Goal: Task Accomplishment & Management: Manage account settings

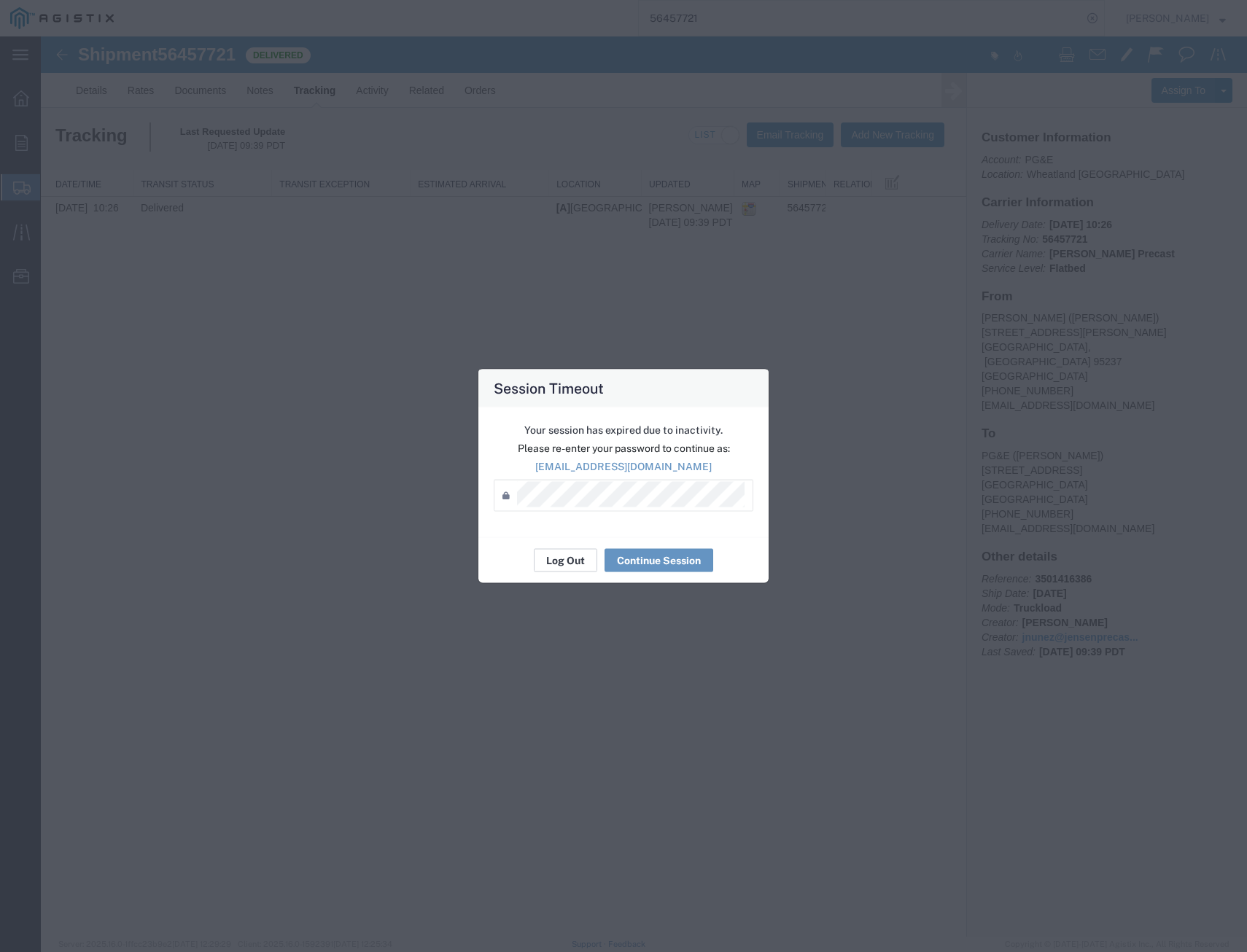
drag, startPoint x: 554, startPoint y: 564, endPoint x: 558, endPoint y: 556, distance: 8.9
click at [554, 563] on button "Log Out" at bounding box center [565, 560] width 63 height 23
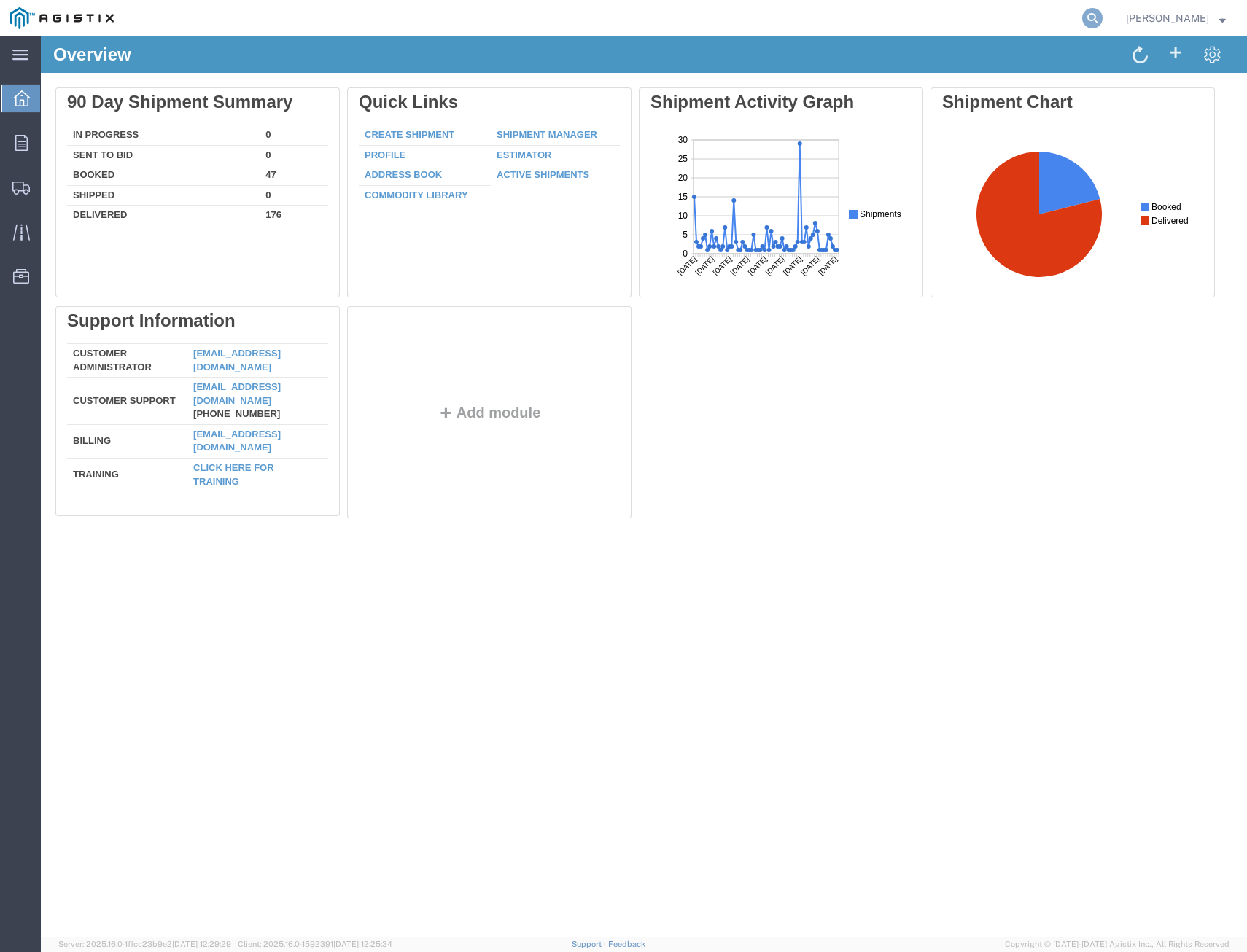
click at [1089, 16] on icon at bounding box center [1092, 18] width 20 height 20
click at [1013, 16] on input "search" at bounding box center [861, 18] width 443 height 35
type input "400071"
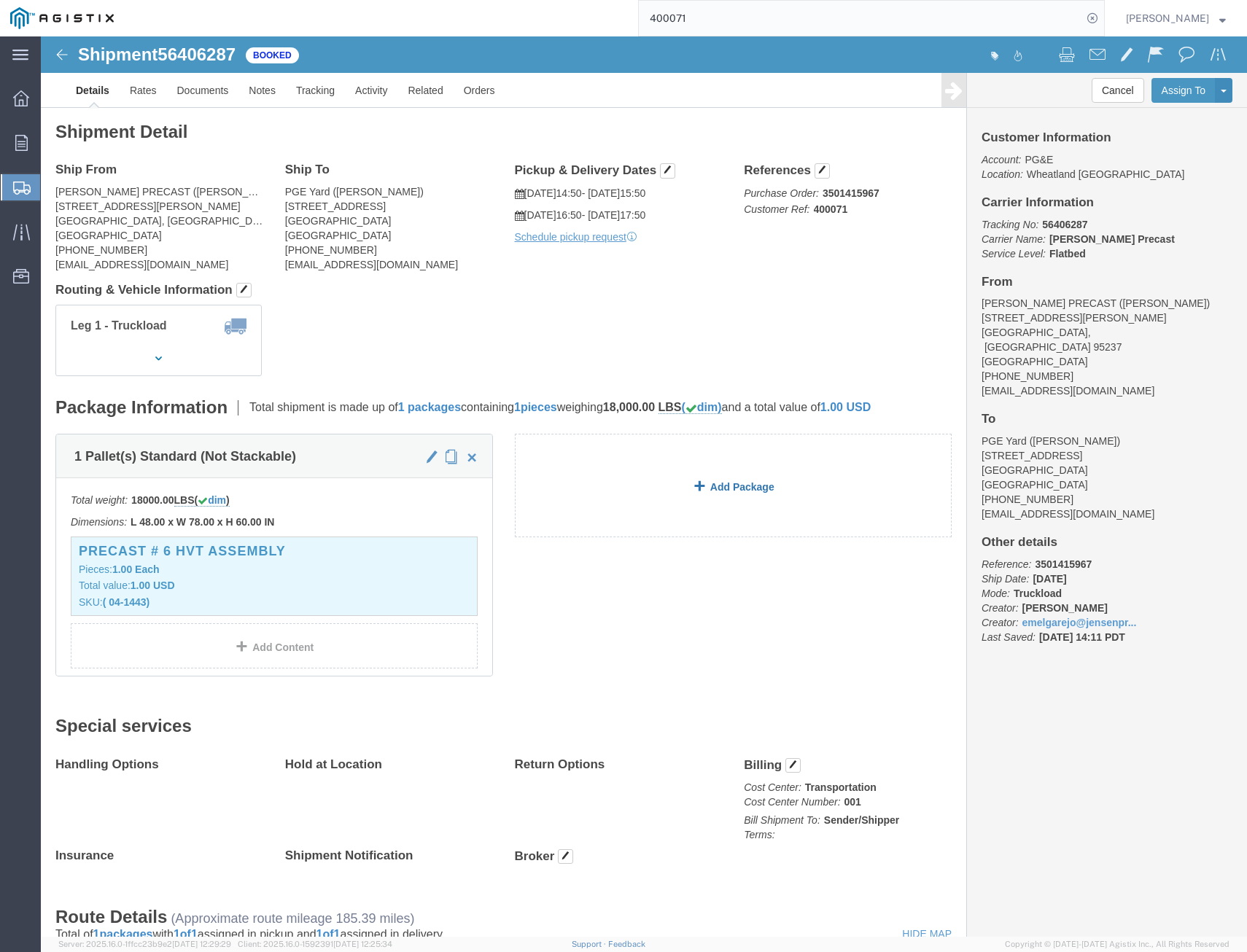
click link "Add Package"
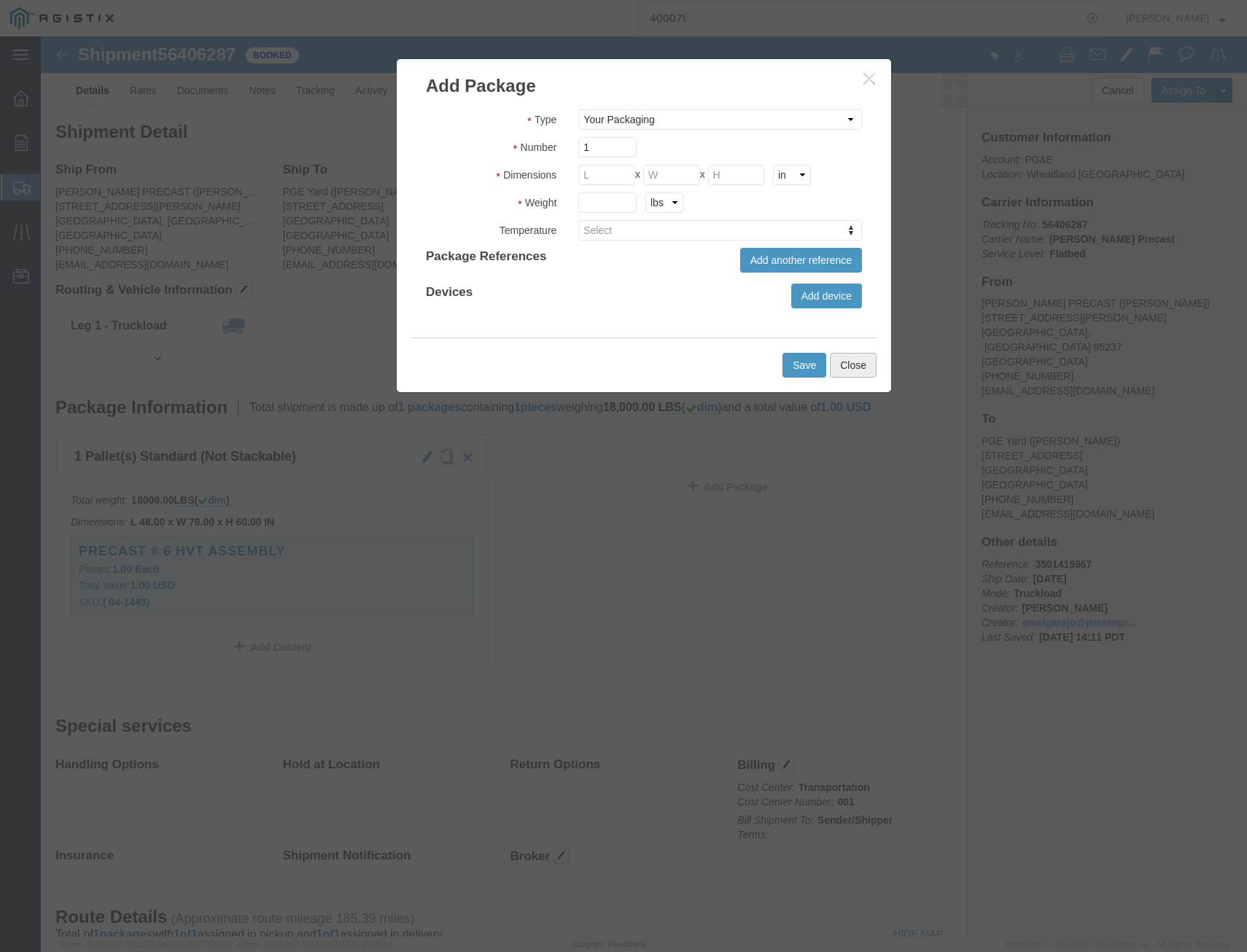
click button "Close"
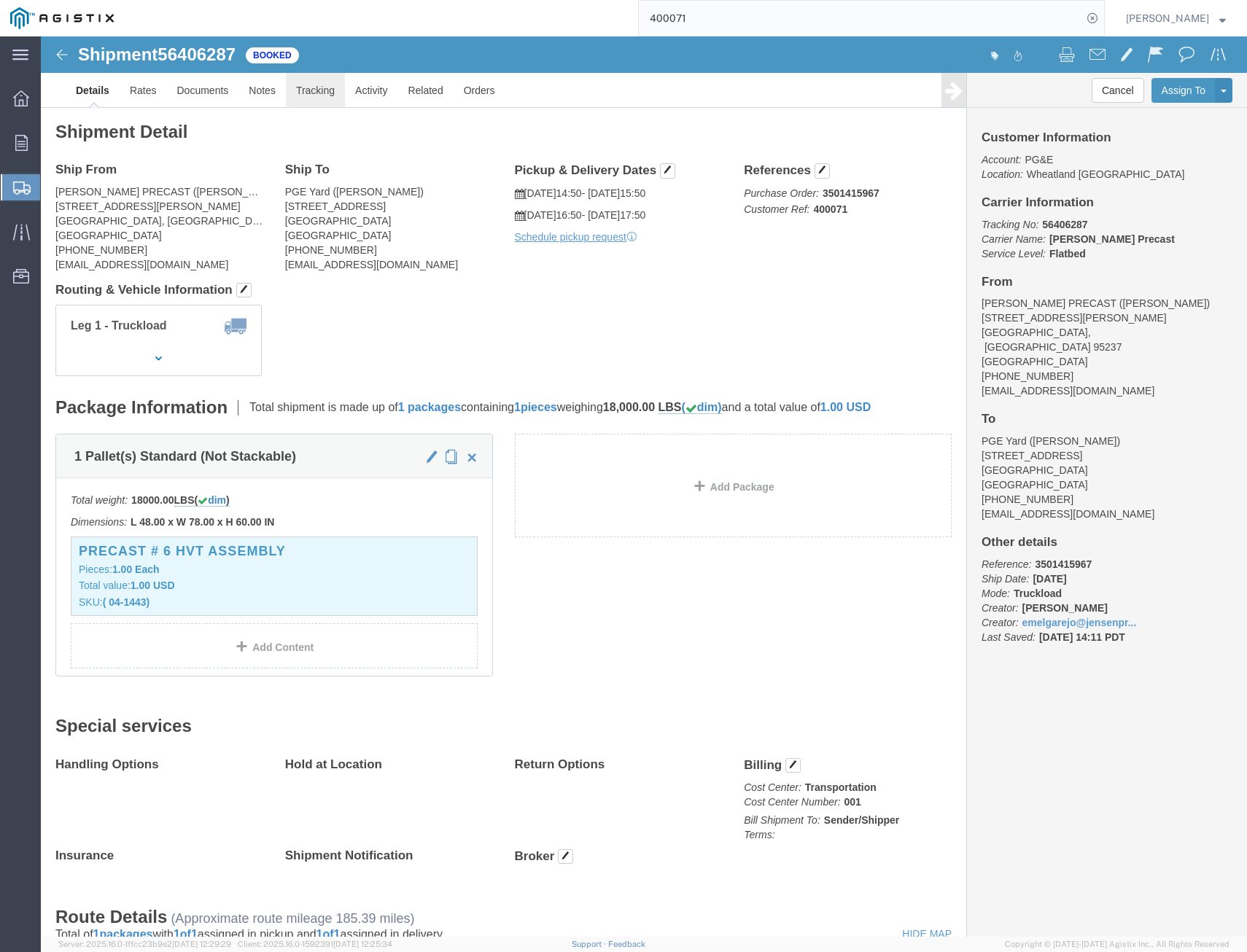
click link "Tracking"
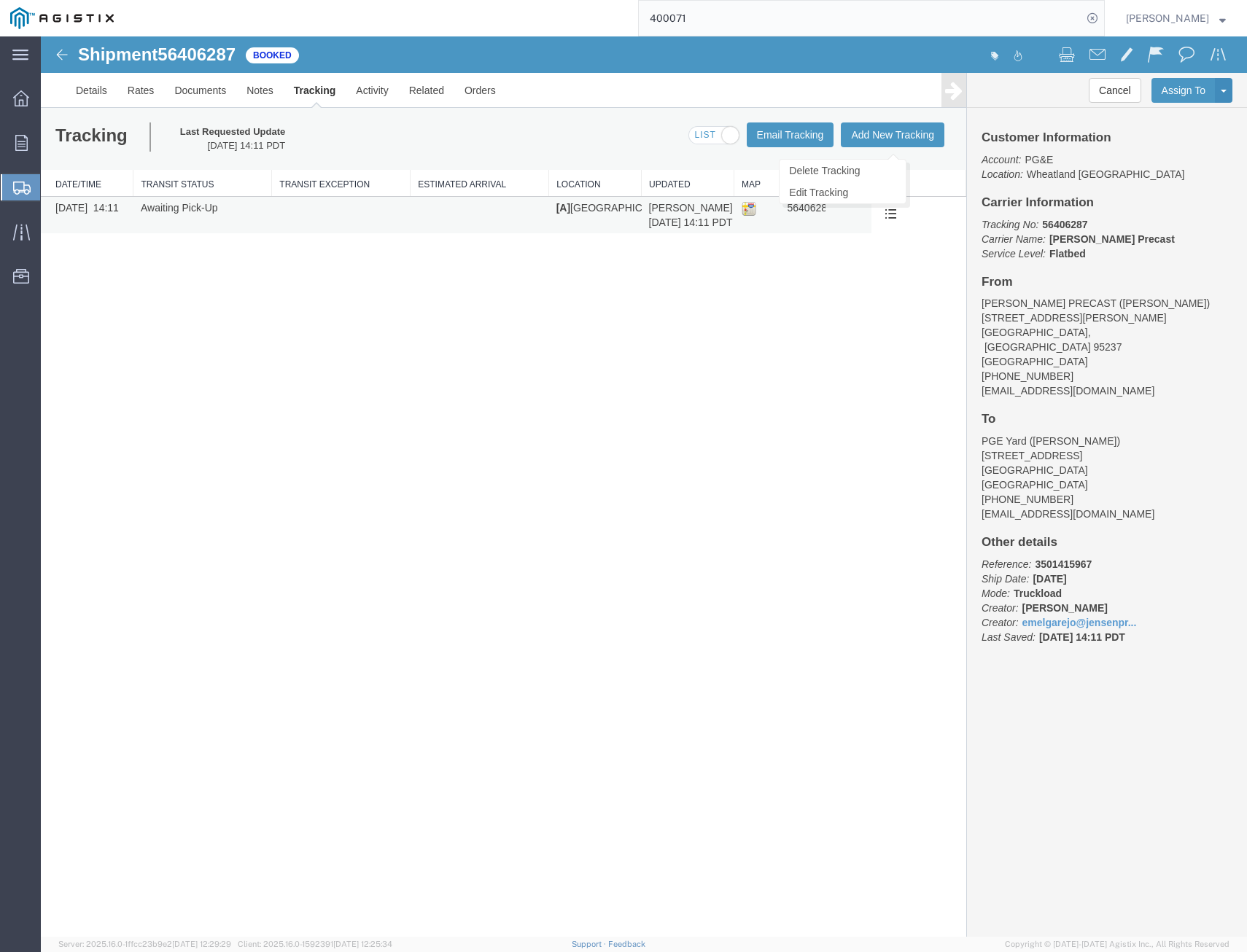
click at [888, 210] on span at bounding box center [890, 213] width 12 height 12
click at [855, 188] on link "Edit Tracking" at bounding box center [842, 192] width 126 height 22
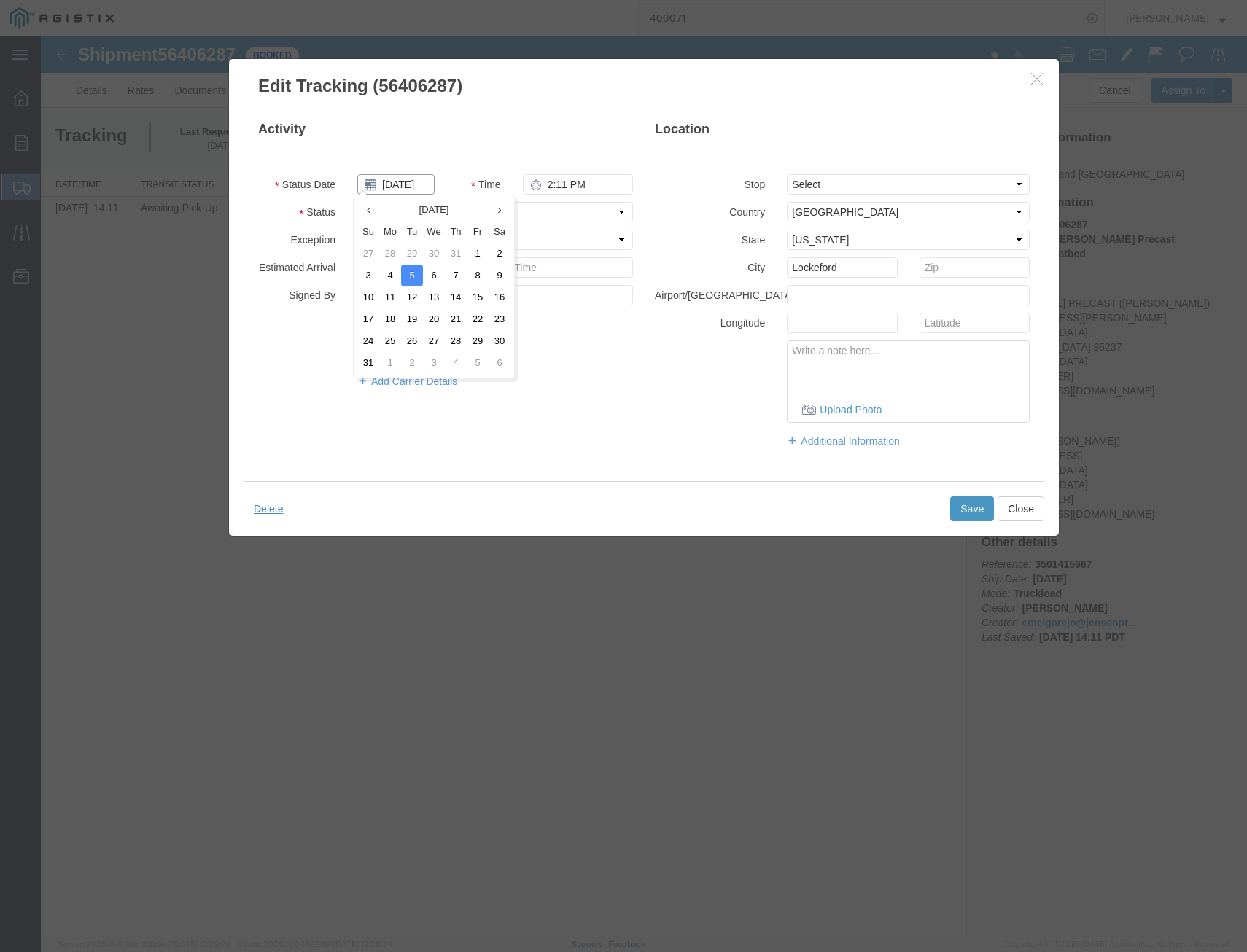
click at [405, 181] on input "08/05/2025" at bounding box center [396, 184] width 77 height 20
click at [409, 299] on td "12" at bounding box center [412, 297] width 22 height 22
type input "[DATE]"
click at [471, 212] on select "Select Arrival Notice Available Arrival Notice Imported Arrive at Delivery Loca…" at bounding box center [495, 212] width 275 height 20
click at [357, 202] on select "Select Arrival Notice Available Arrival Notice Imported Arrive at Delivery Loca…" at bounding box center [495, 212] width 275 height 20
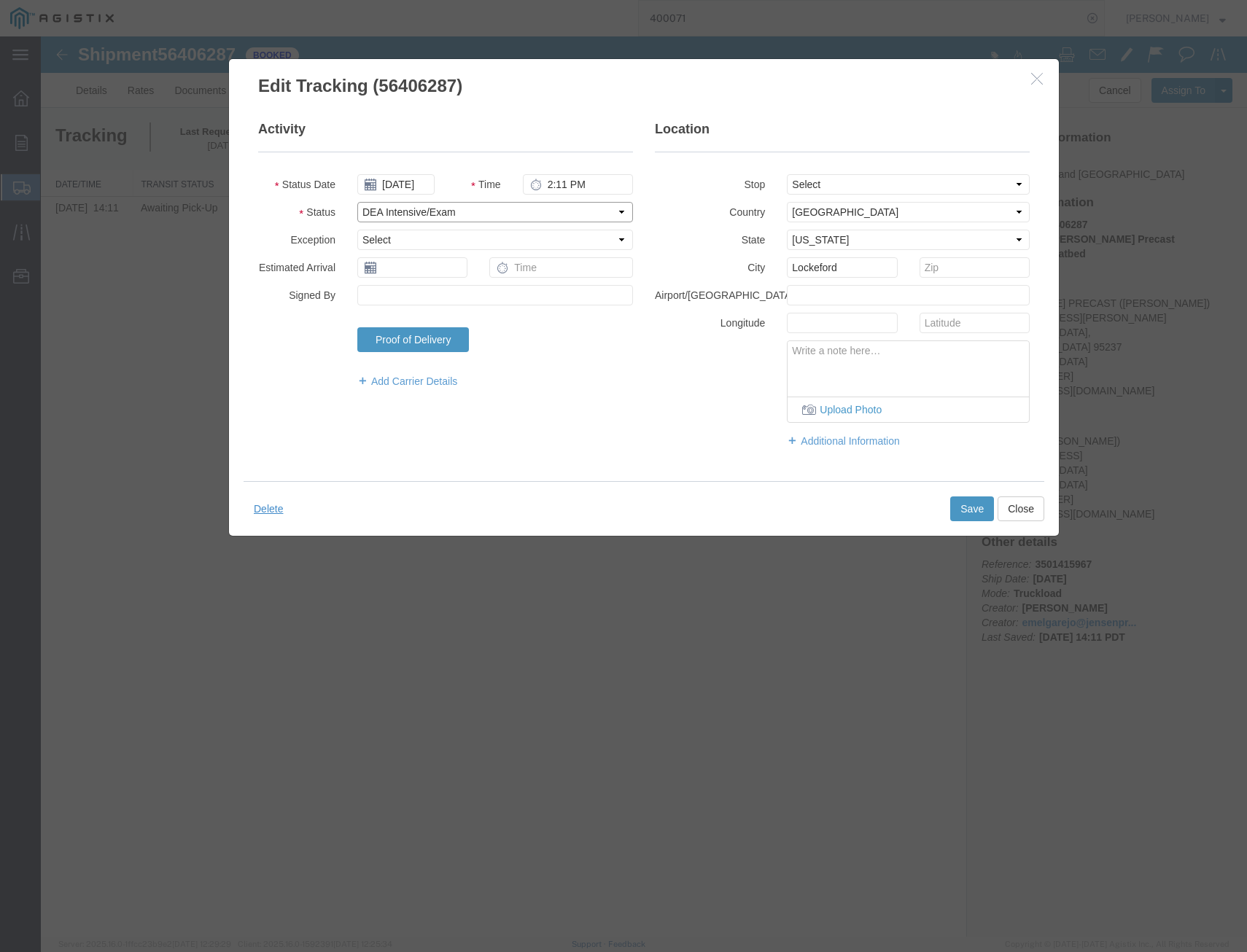
click at [480, 212] on select "Select Arrival Notice Available Arrival Notice Imported Arrive at Delivery Loca…" at bounding box center [495, 212] width 275 height 20
select select "DELIVRED"
click at [357, 202] on select "Select Arrival Notice Available Arrival Notice Imported Arrive at Delivery Loca…" at bounding box center [495, 212] width 275 height 20
click at [973, 517] on button "Save" at bounding box center [972, 509] width 44 height 25
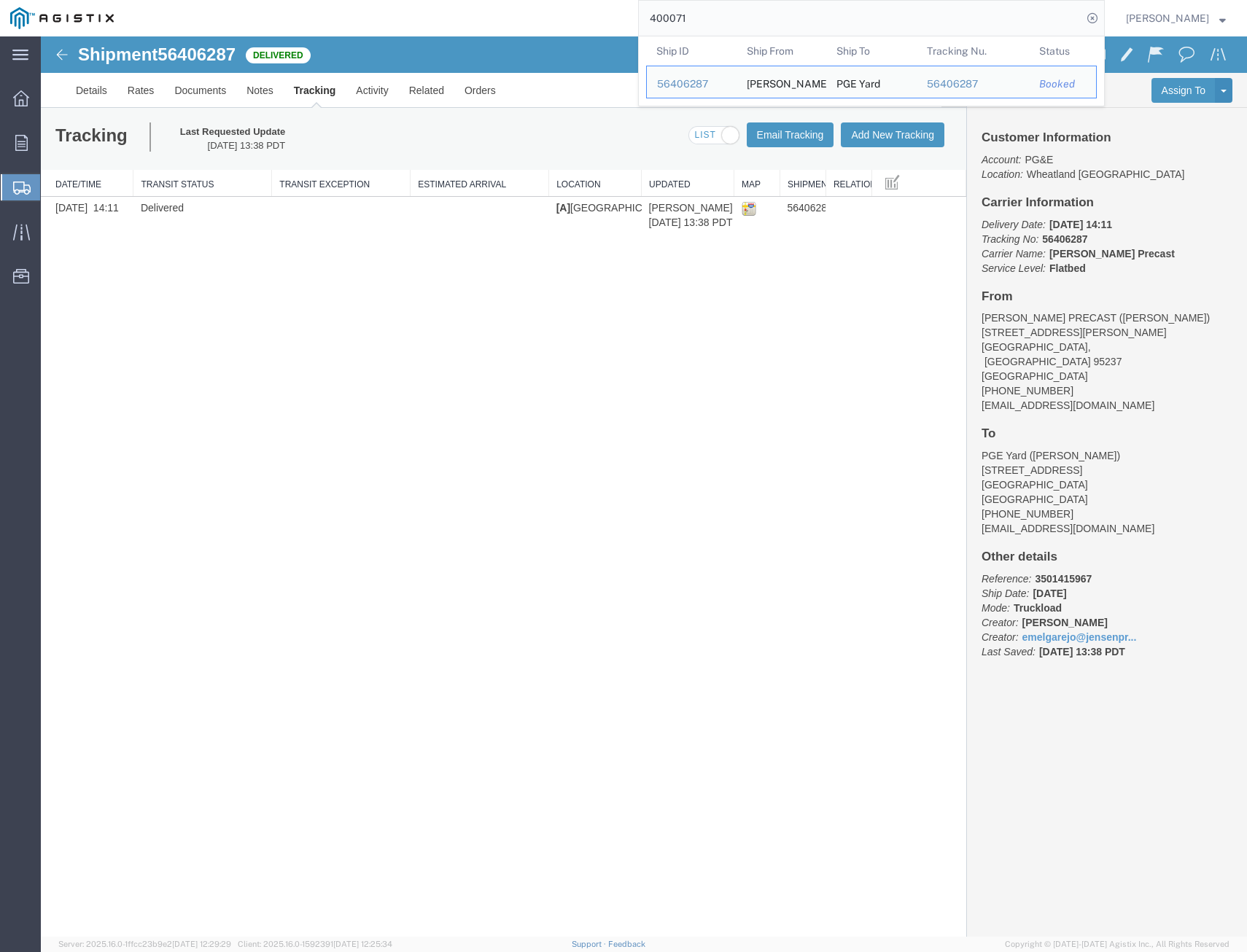
drag, startPoint x: 739, startPoint y: 20, endPoint x: 494, endPoint y: 2, distance: 245.7
click at [507, 4] on div "400071 Ship ID Ship From Ship To Tracking Nu. Status Ship ID 56406287 Ship From…" at bounding box center [614, 18] width 981 height 36
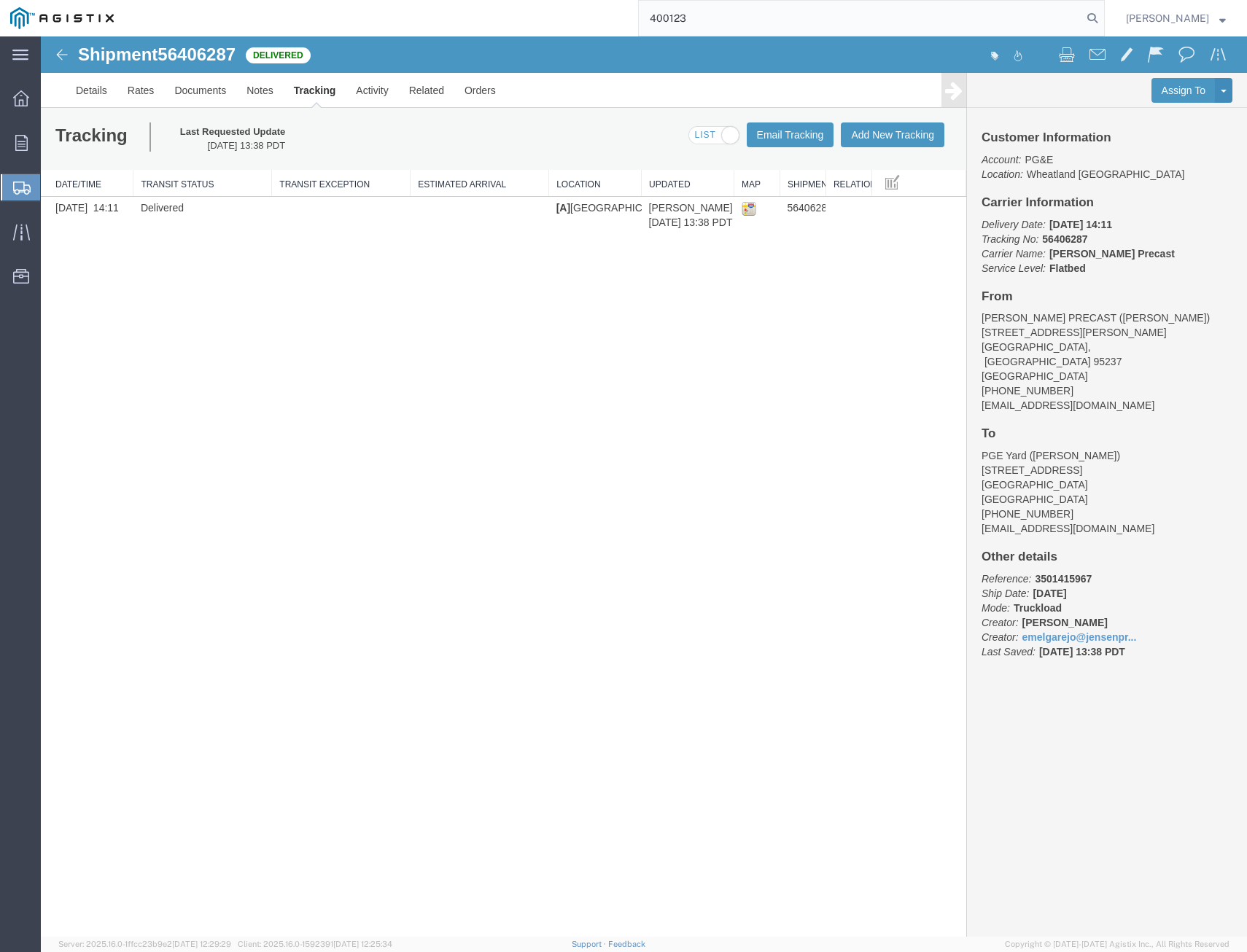
type input "400123"
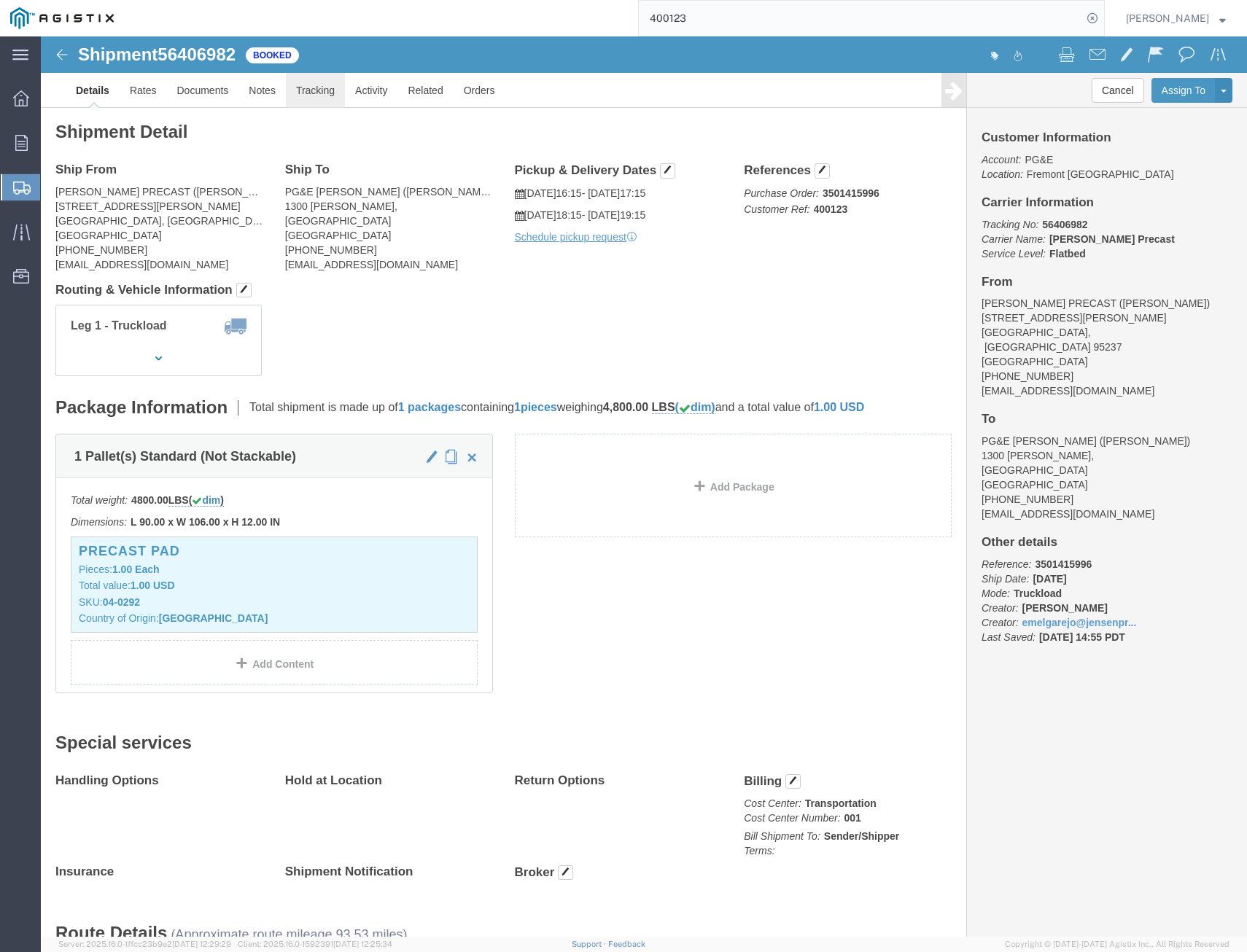
click link "Tracking"
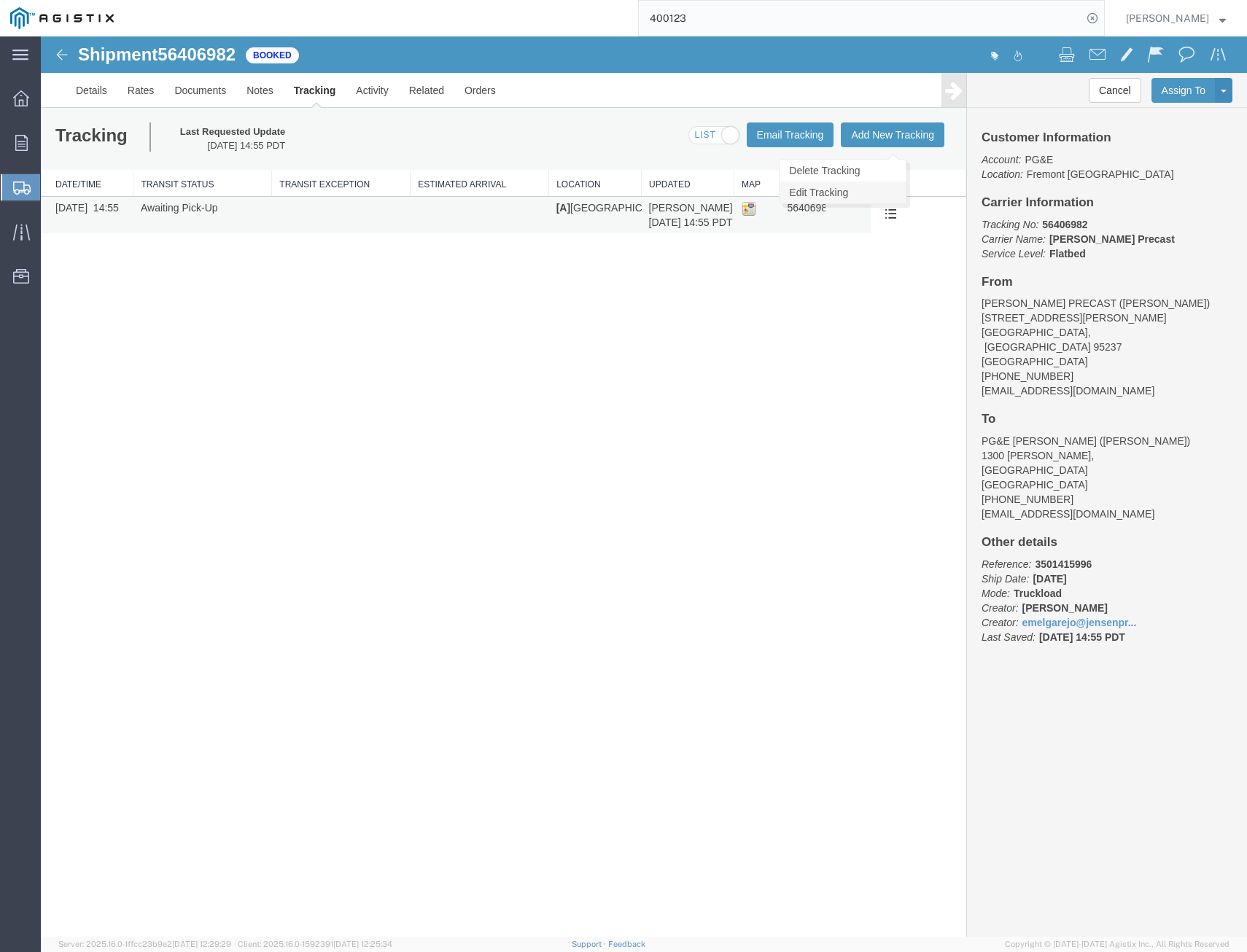
click at [875, 191] on link "Edit Tracking" at bounding box center [842, 192] width 126 height 22
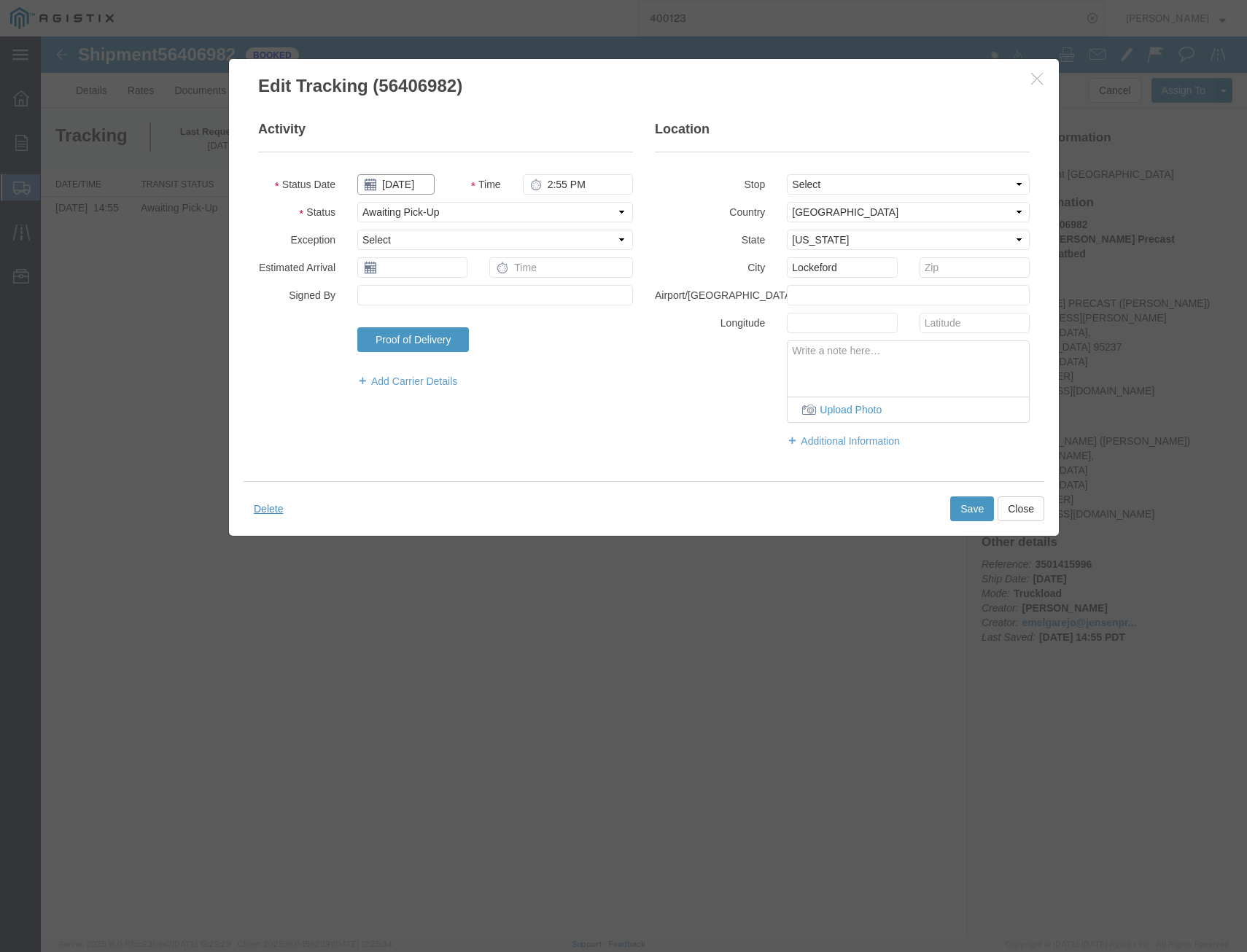
click at [418, 186] on input "08/05/2025" at bounding box center [396, 184] width 77 height 20
click at [410, 296] on td "12" at bounding box center [412, 297] width 22 height 22
type input "[DATE]"
click at [469, 211] on select "Select Arrival Notice Available Arrival Notice Imported Arrive at Delivery Loca…" at bounding box center [495, 212] width 275 height 20
select select "DELIVRED"
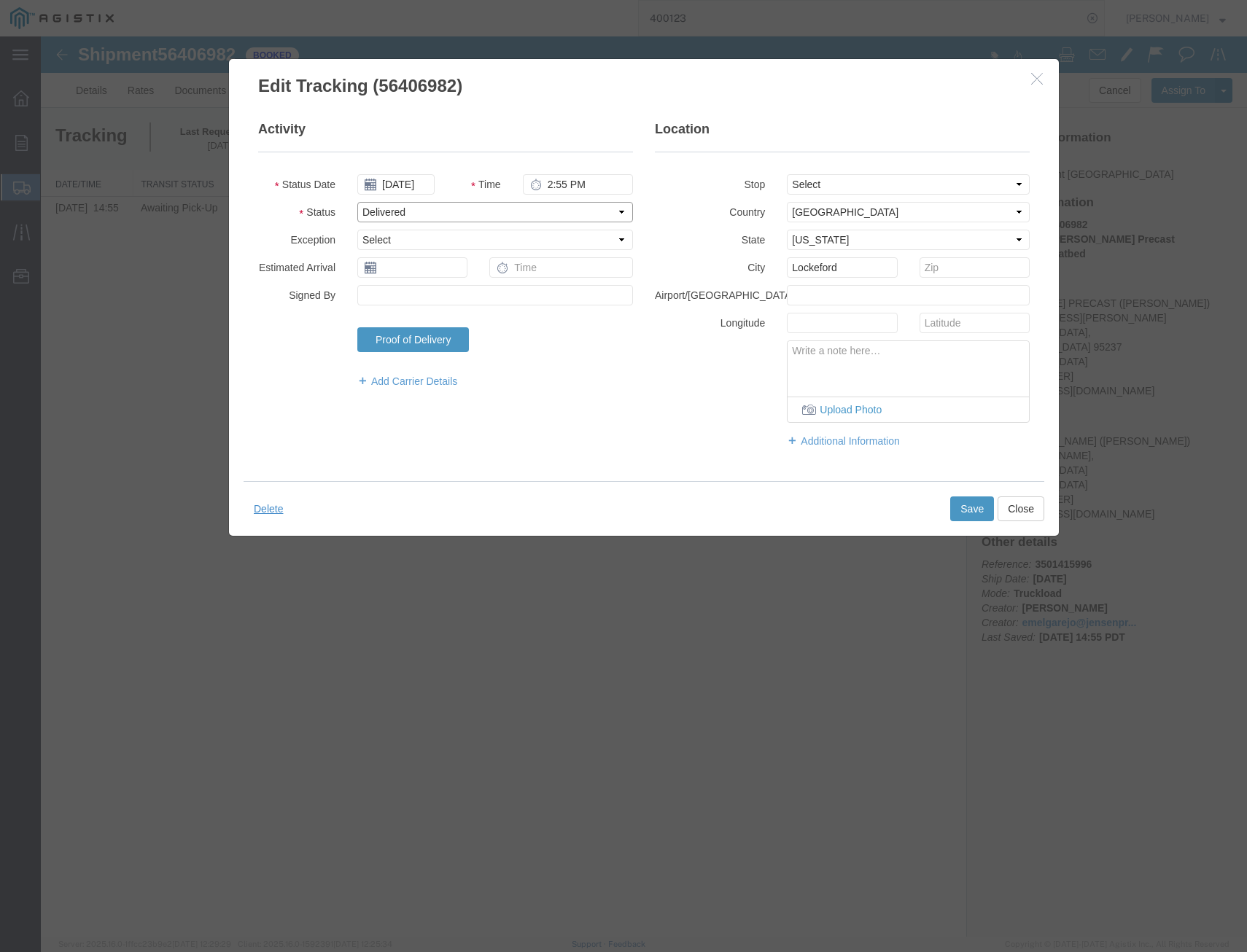
click at [357, 202] on select "Select Arrival Notice Available Arrival Notice Imported Arrive at Delivery Loca…" at bounding box center [495, 212] width 275 height 20
click at [967, 506] on button "Save" at bounding box center [972, 509] width 44 height 25
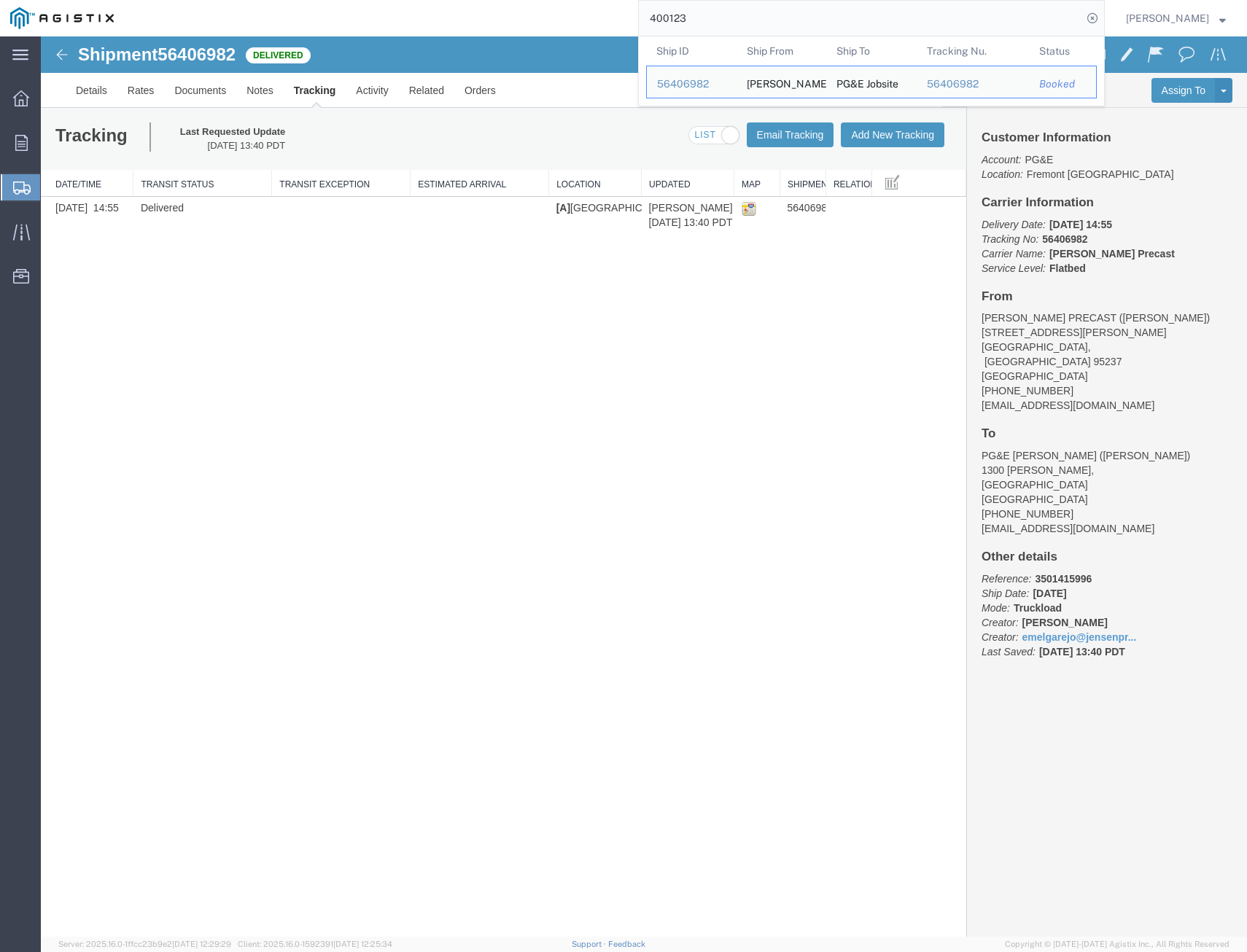
click at [778, 21] on input "400123" at bounding box center [861, 18] width 443 height 35
drag, startPoint x: 368, startPoint y: -14, endPoint x: 346, endPoint y: -14, distance: 22.0
click at [346, 0] on html "main_menu Created with Sketch. Collapse Menu Overview Orders Shipments Shipment…" at bounding box center [623, 476] width 1247 height 952
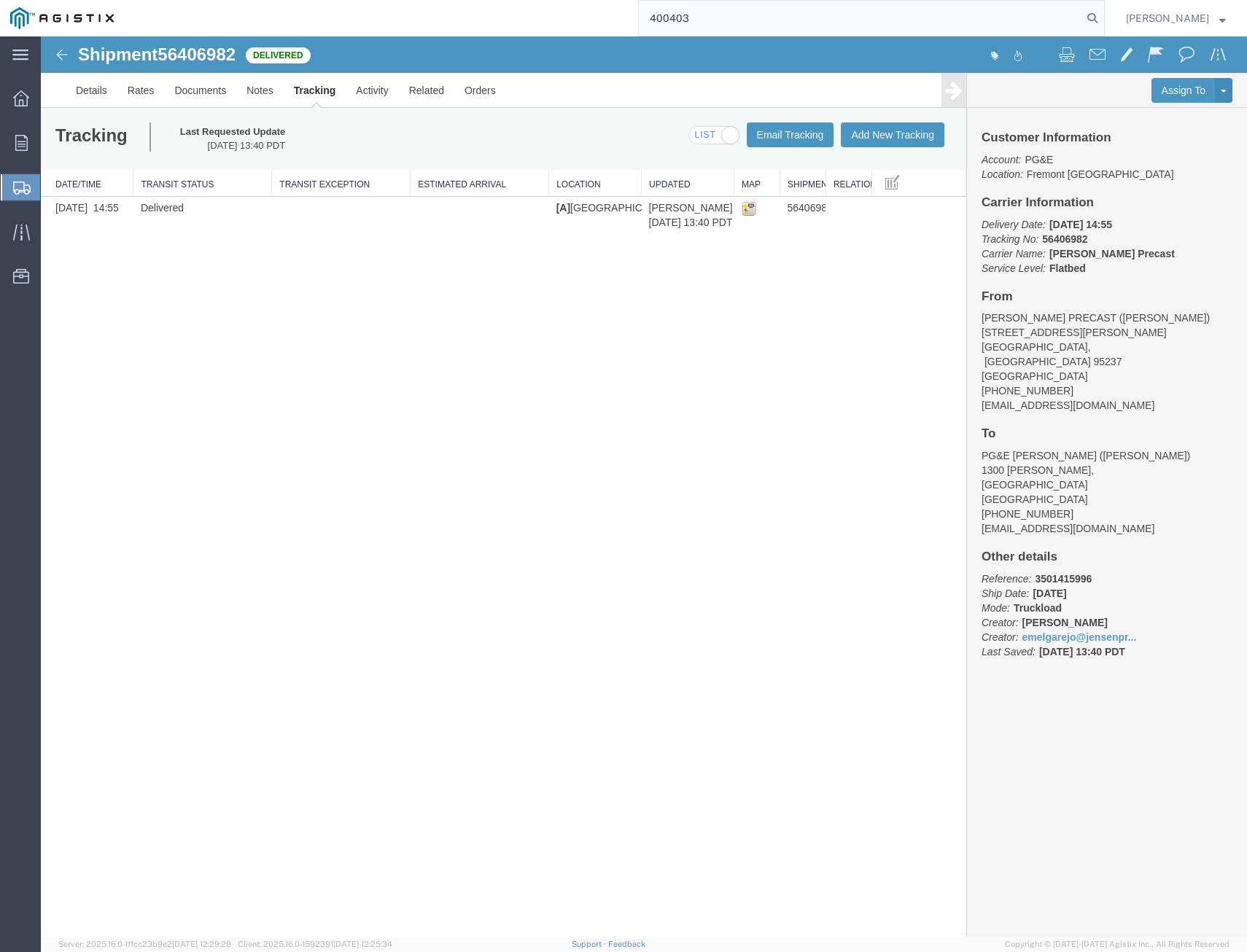
type input "400403"
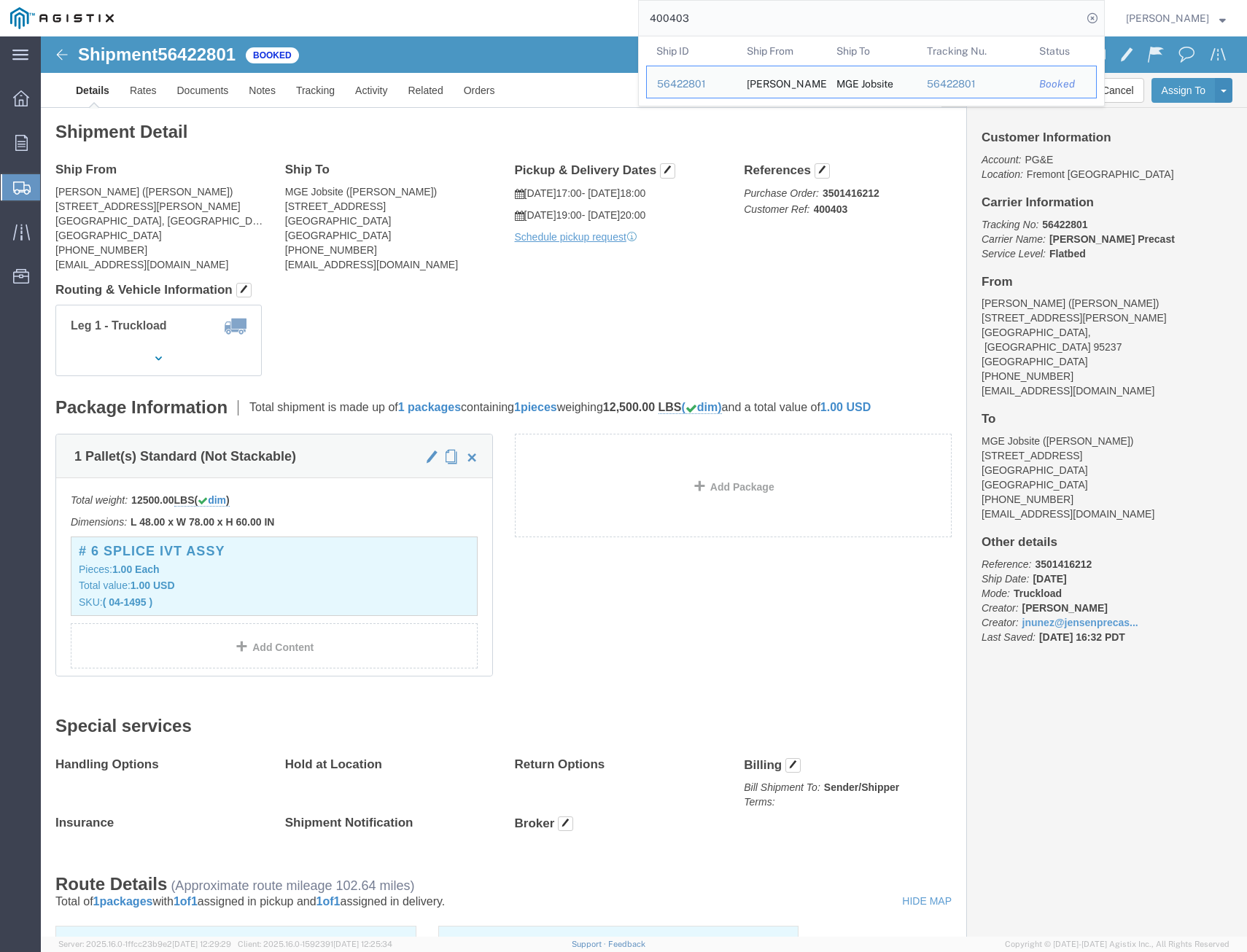
click h2 "Shipment Detail"
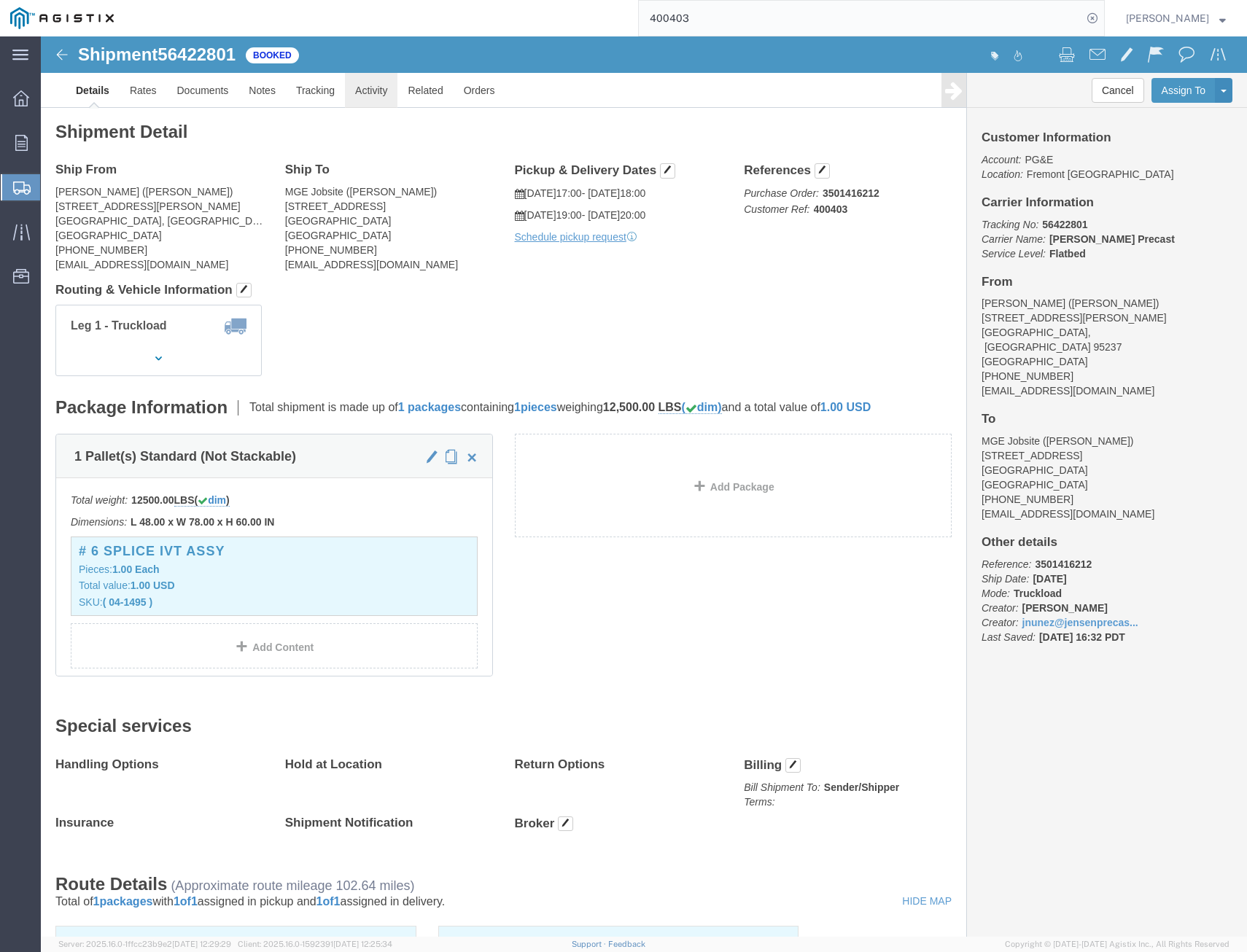
click link "Activity"
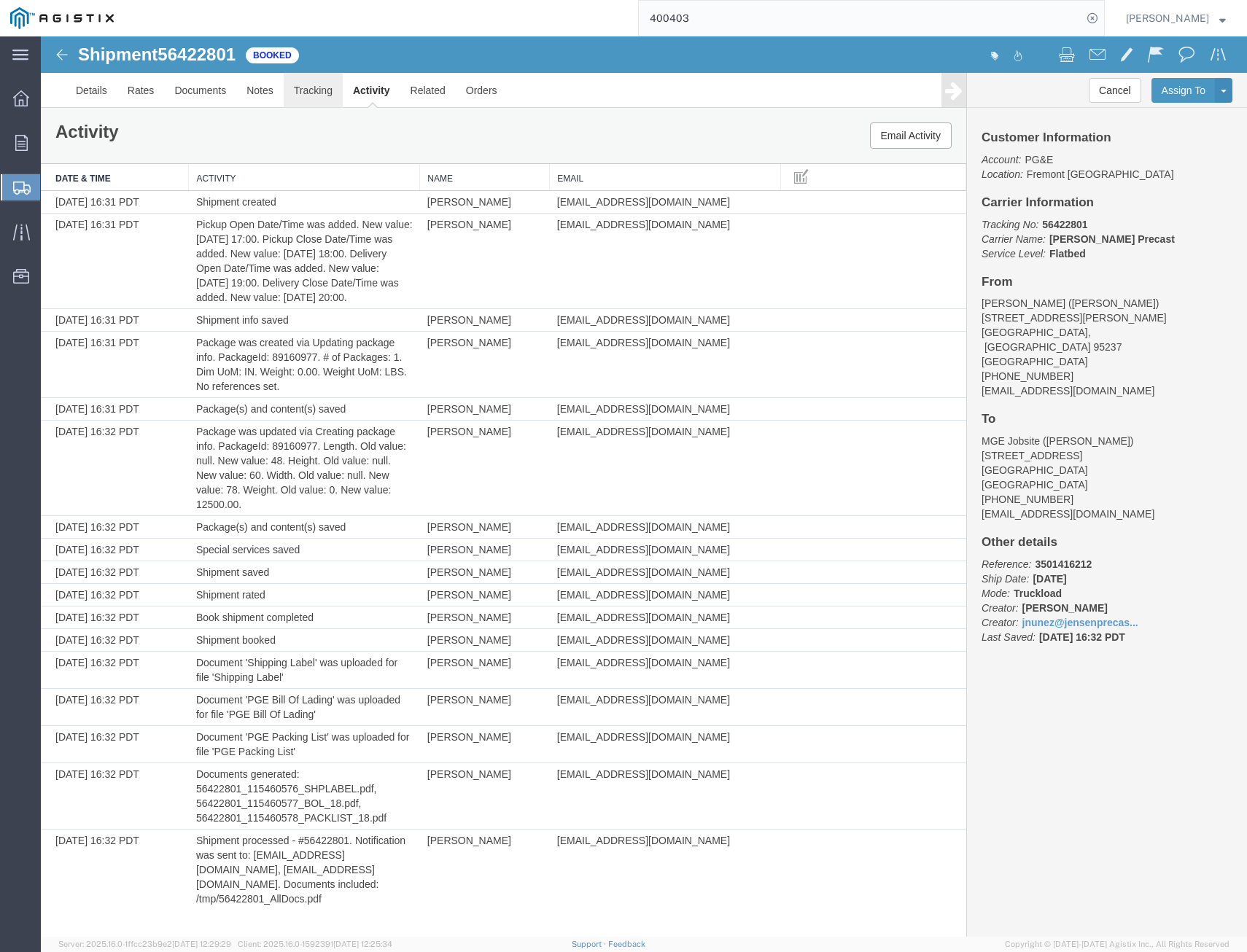
click at [311, 96] on link "Tracking" at bounding box center [313, 91] width 59 height 35
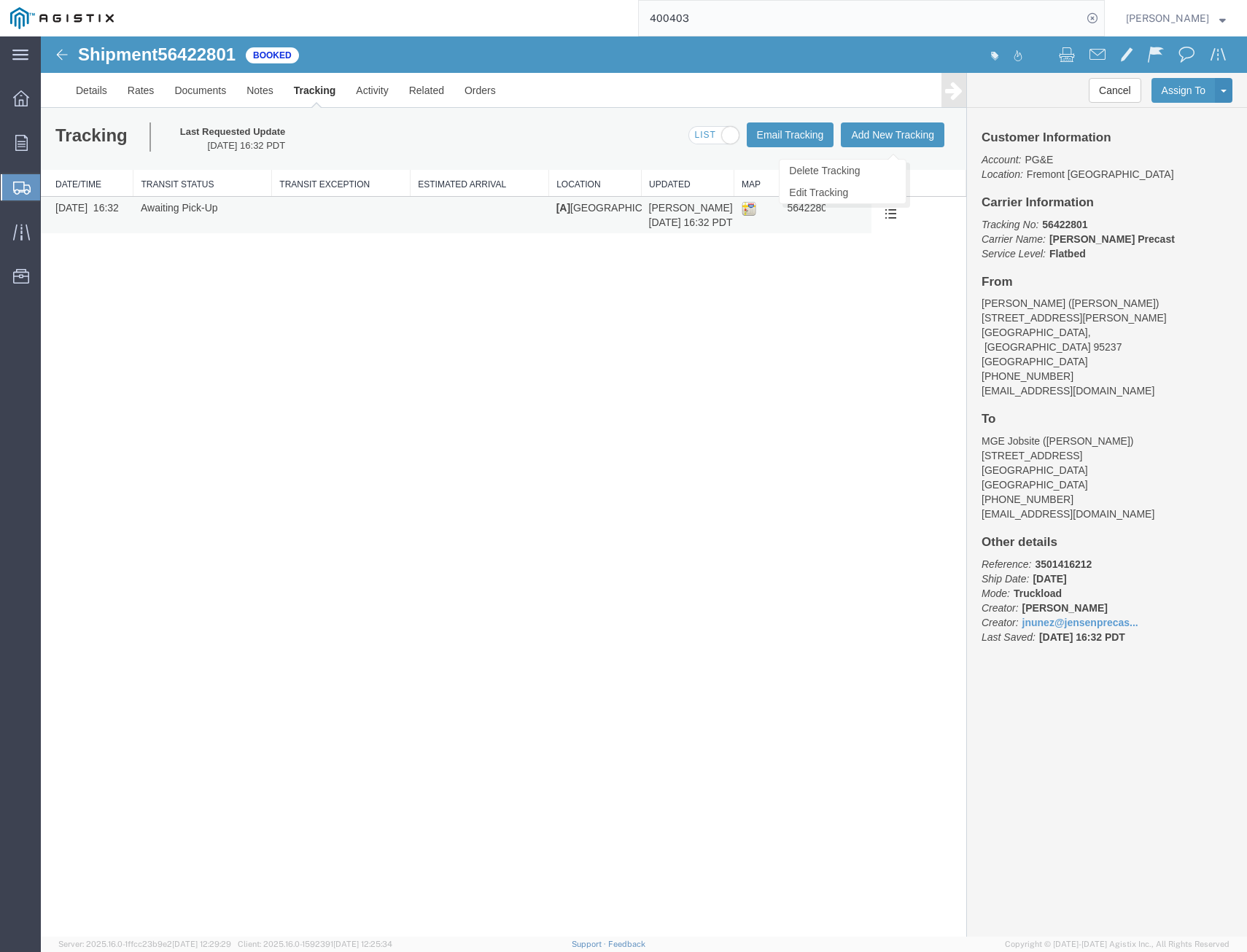
click at [888, 213] on span at bounding box center [890, 213] width 12 height 12
click at [854, 189] on link "Edit Tracking" at bounding box center [842, 192] width 126 height 22
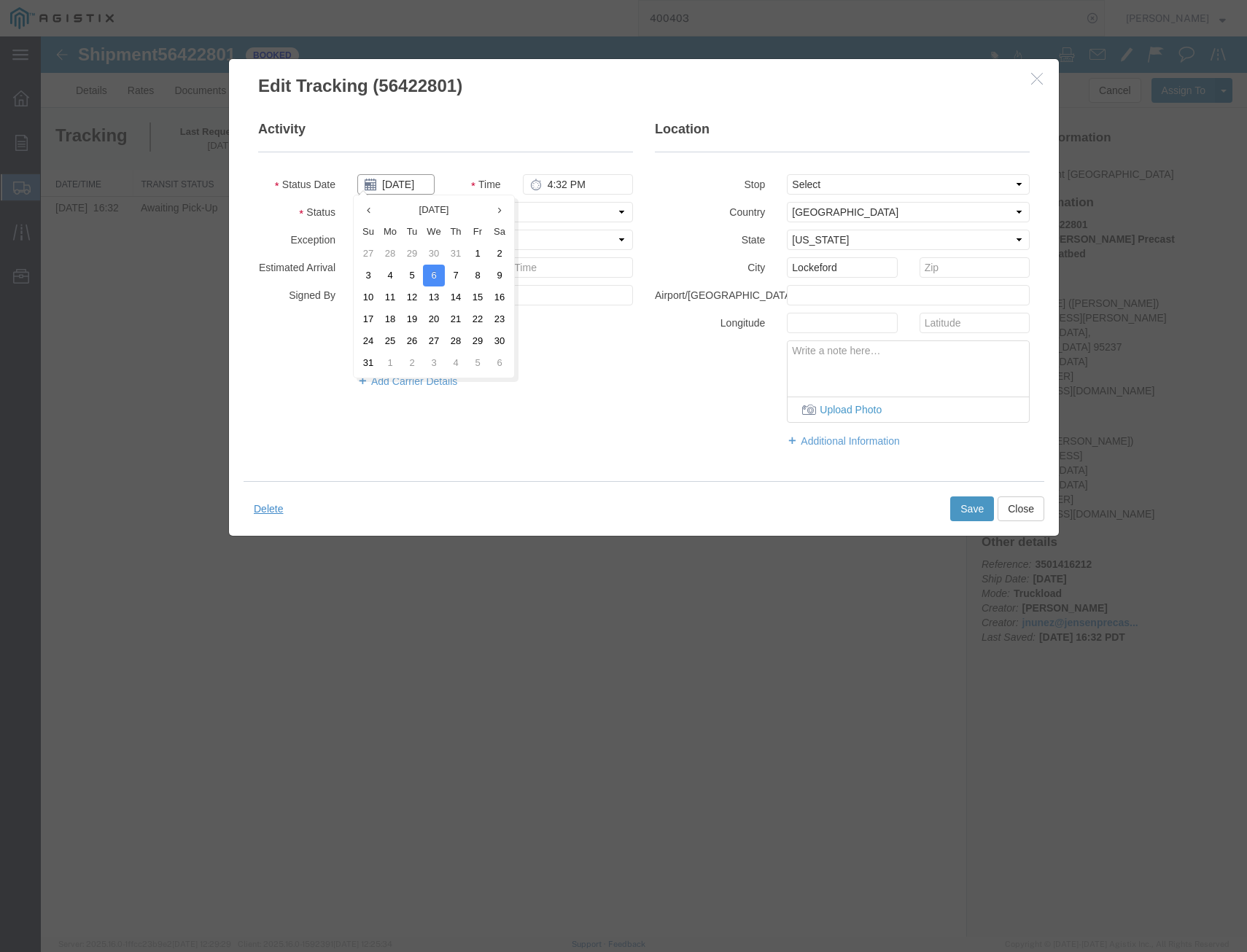
click at [410, 185] on input "08/06/2025" at bounding box center [396, 184] width 77 height 20
click at [416, 293] on td "12" at bounding box center [412, 297] width 22 height 22
type input "[DATE]"
click at [458, 215] on select "Select Arrival Notice Available Arrival Notice Imported Arrive at Delivery Loca…" at bounding box center [495, 212] width 275 height 20
select select "DELIVRED"
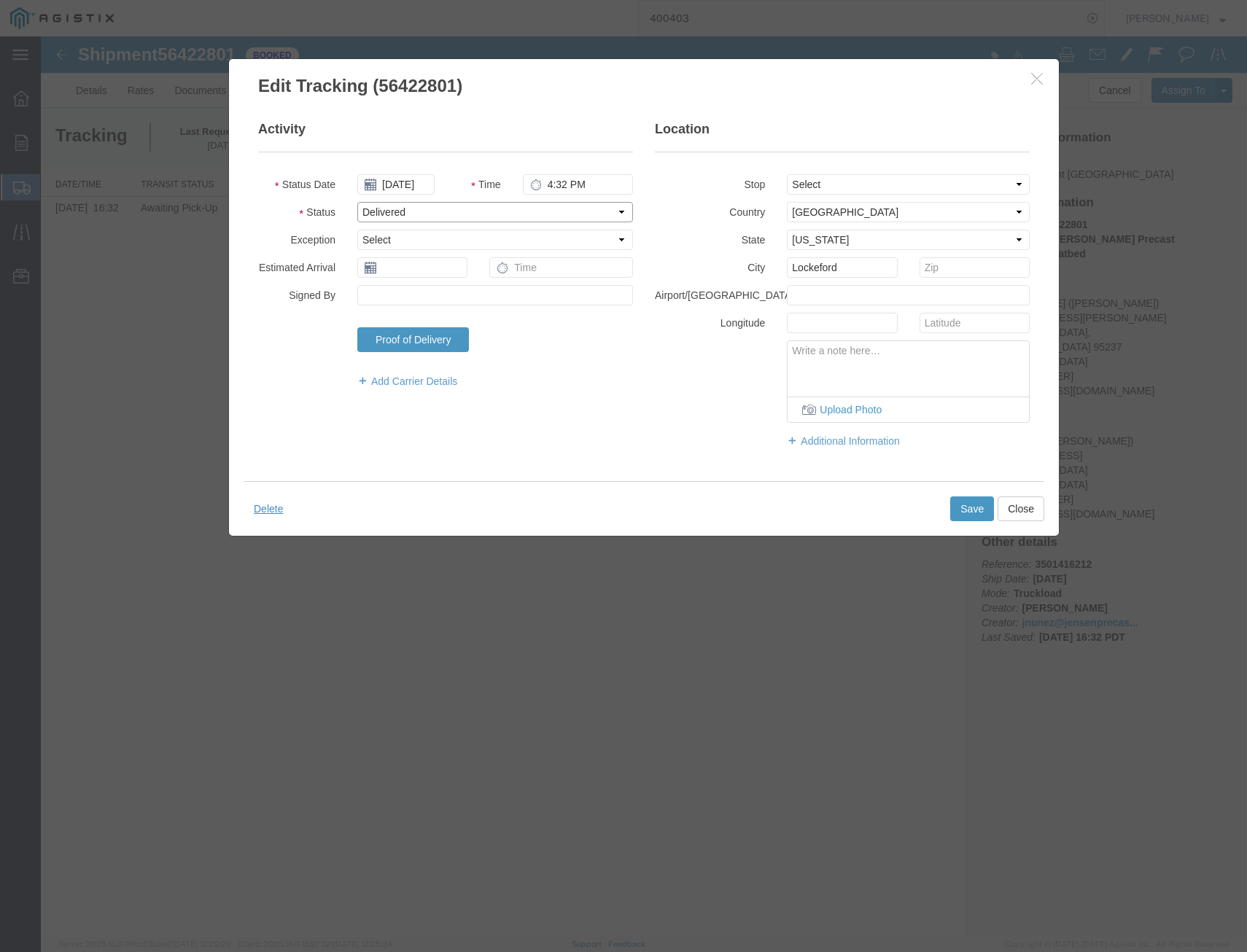
click at [357, 202] on select "Select Arrival Notice Available Arrival Notice Imported Arrive at Delivery Loca…" at bounding box center [495, 212] width 275 height 20
click at [976, 513] on button "Save" at bounding box center [972, 509] width 44 height 25
